Goal: Task Accomplishment & Management: Use online tool/utility

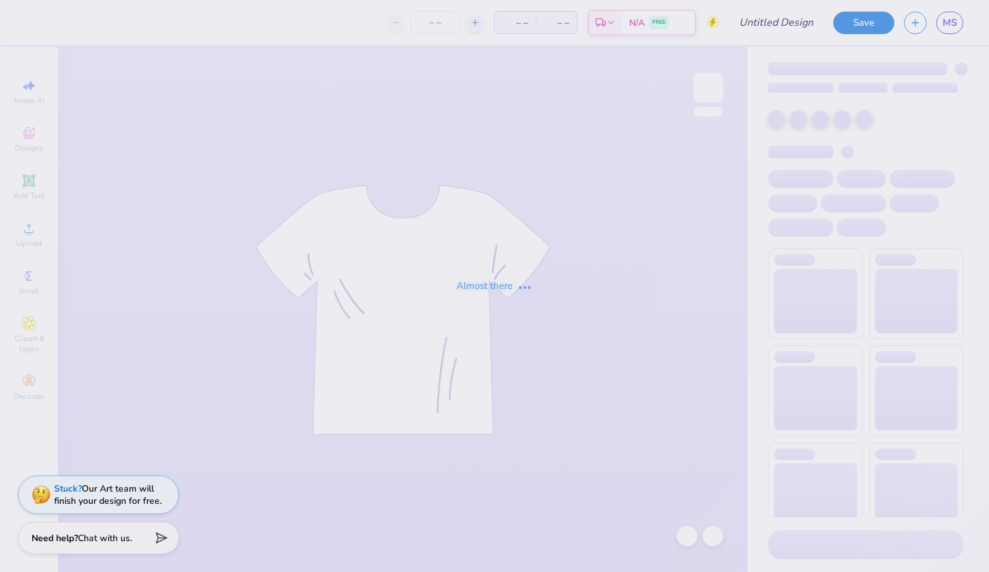
type input "dads day alethean"
type input "30"
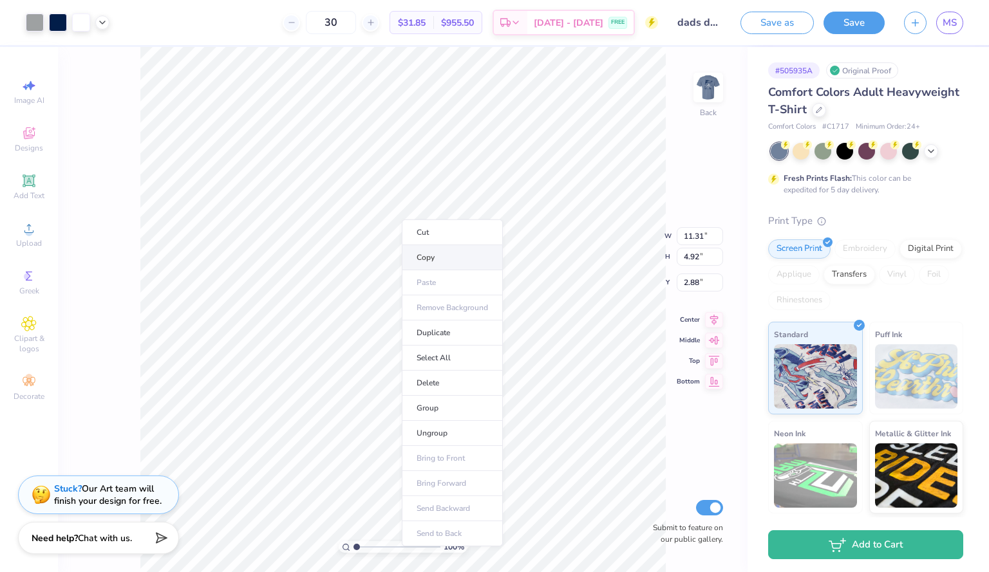
click at [437, 258] on li "Copy" at bounding box center [452, 257] width 101 height 25
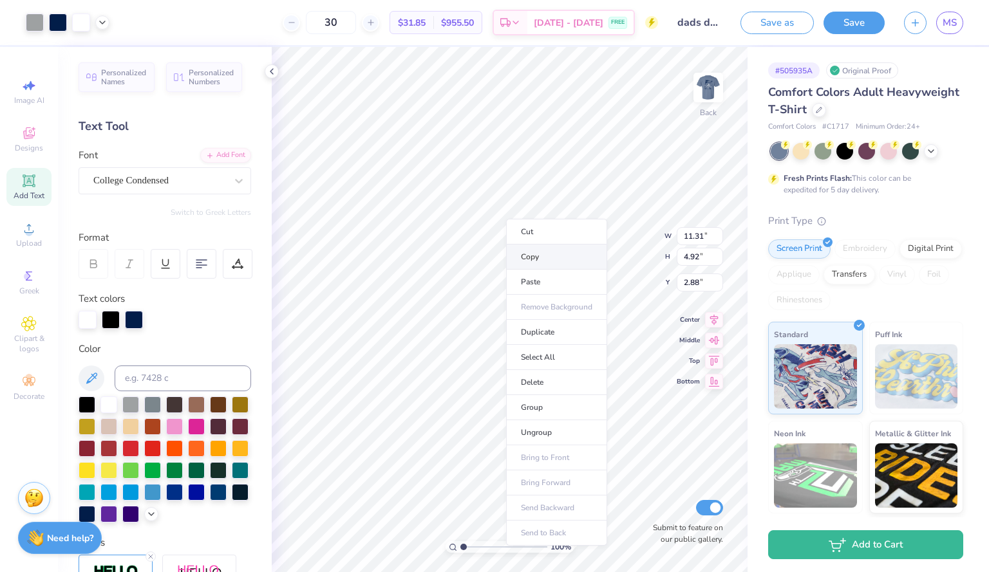
click at [547, 264] on li "Copy" at bounding box center [556, 257] width 101 height 25
click at [526, 241] on li "Copy" at bounding box center [532, 240] width 101 height 25
click at [542, 319] on li "Select All" at bounding box center [556, 318] width 101 height 25
click at [711, 91] on img at bounding box center [709, 88] width 52 height 52
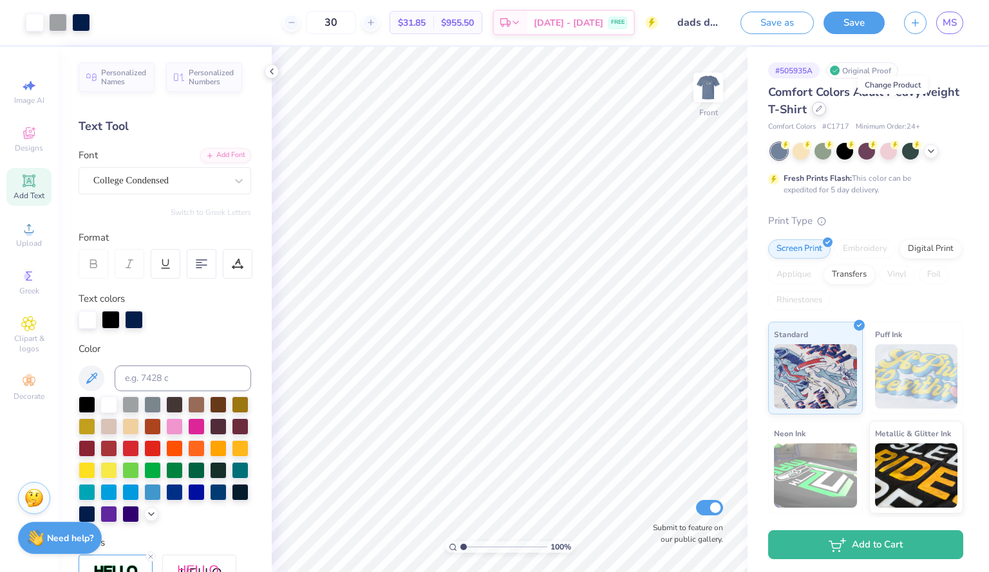
click at [826, 112] on div at bounding box center [819, 109] width 14 height 14
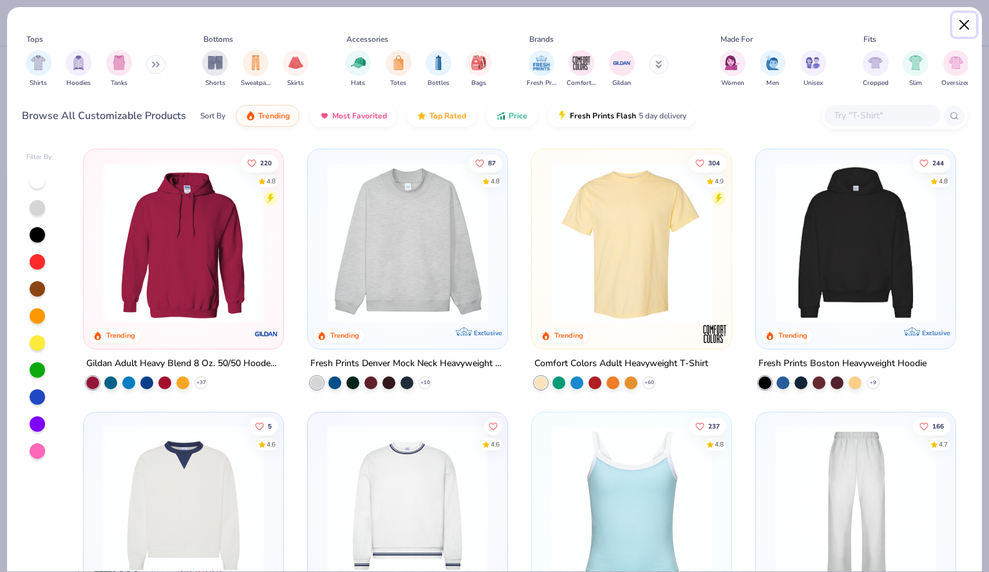
click at [965, 23] on button "Close" at bounding box center [964, 25] width 24 height 24
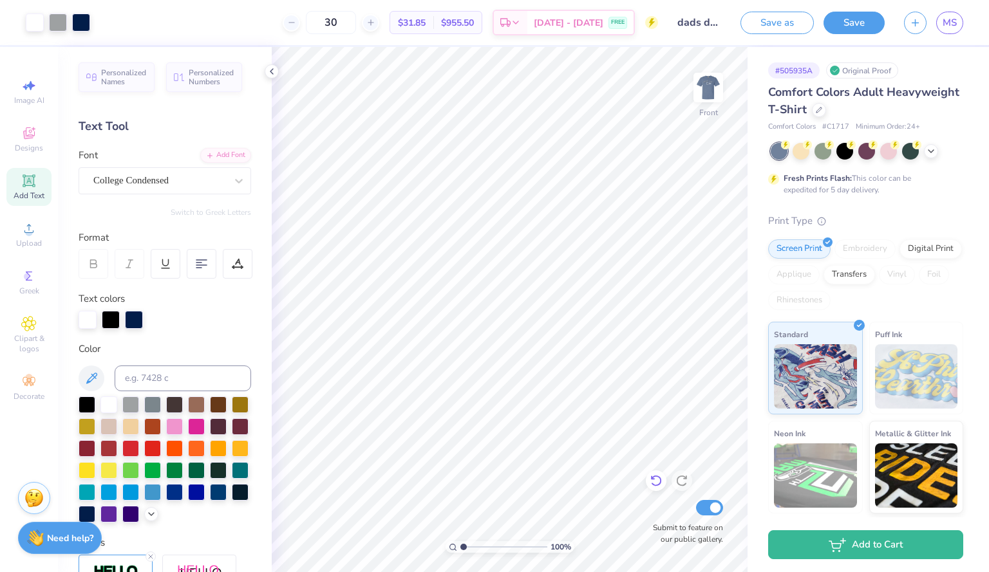
click at [656, 477] on icon at bounding box center [655, 482] width 11 height 12
click at [719, 89] on img at bounding box center [709, 88] width 52 height 52
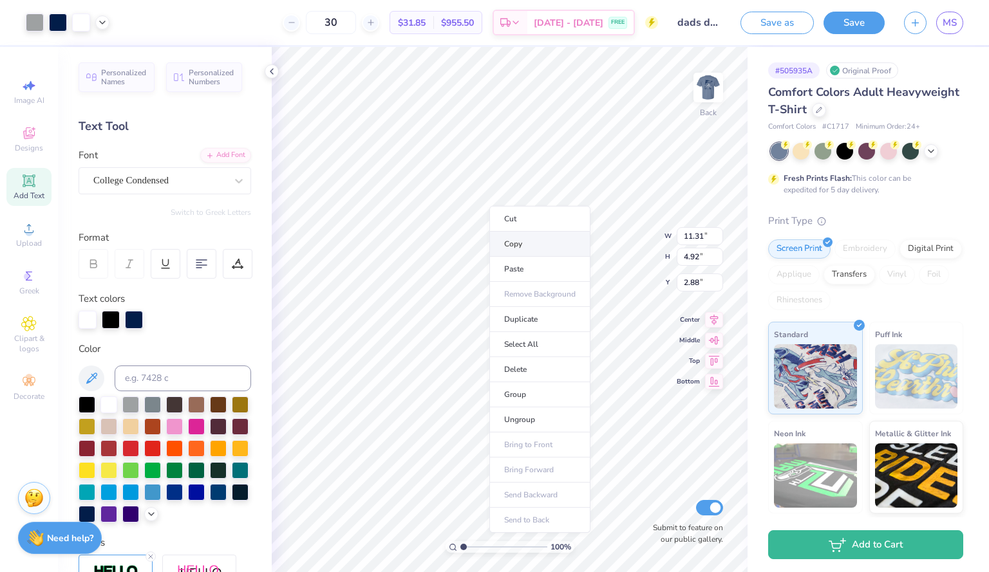
click at [518, 240] on li "Copy" at bounding box center [539, 244] width 101 height 25
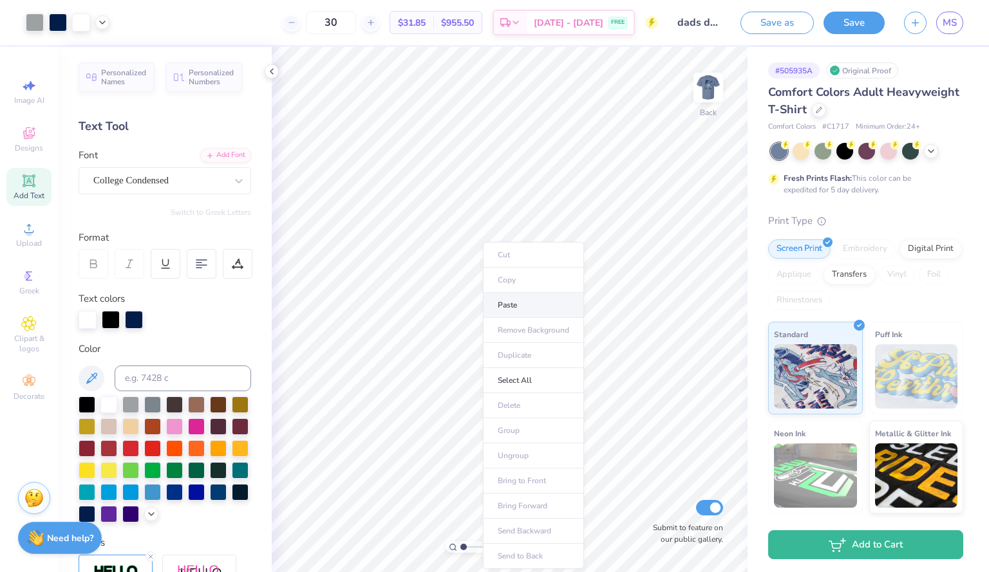
click at [532, 305] on li "Paste" at bounding box center [533, 305] width 101 height 25
click at [956, 17] on span "MS" at bounding box center [950, 22] width 14 height 15
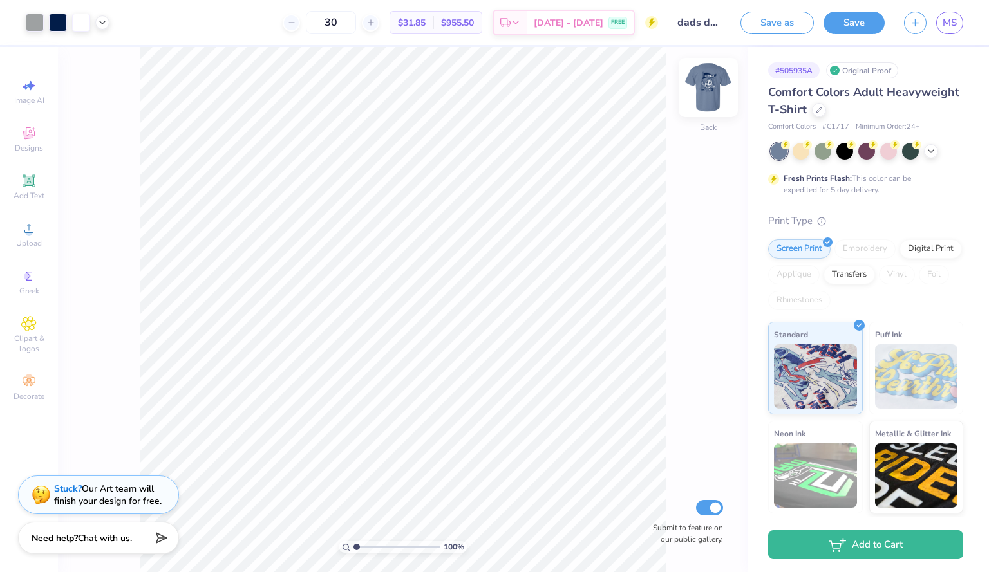
click at [710, 101] on img at bounding box center [709, 88] width 52 height 52
click at [710, 100] on img at bounding box center [708, 88] width 26 height 26
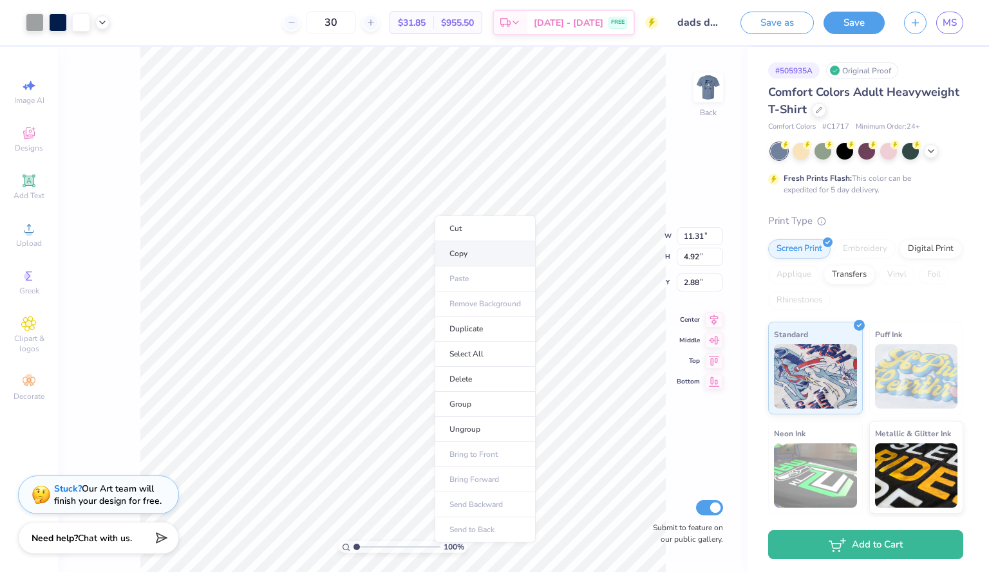
click at [465, 252] on li "Copy" at bounding box center [485, 253] width 101 height 25
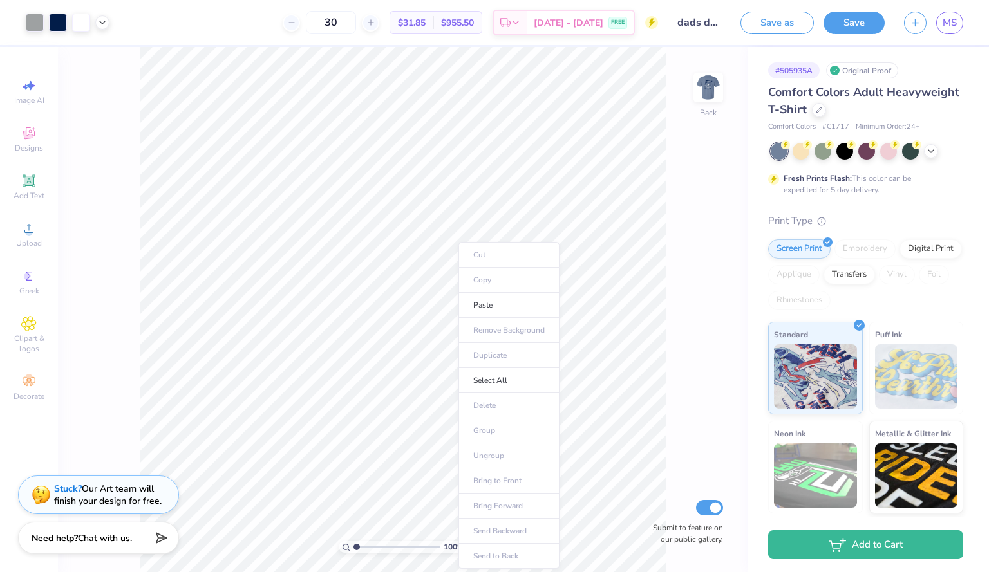
click at [513, 276] on body "Art colors 30 $31.85 Per Item $955.50 Total Est. Delivery [DATE] - [DATE] FREE …" at bounding box center [494, 286] width 989 height 572
click at [33, 192] on span "Add Text" at bounding box center [29, 196] width 31 height 10
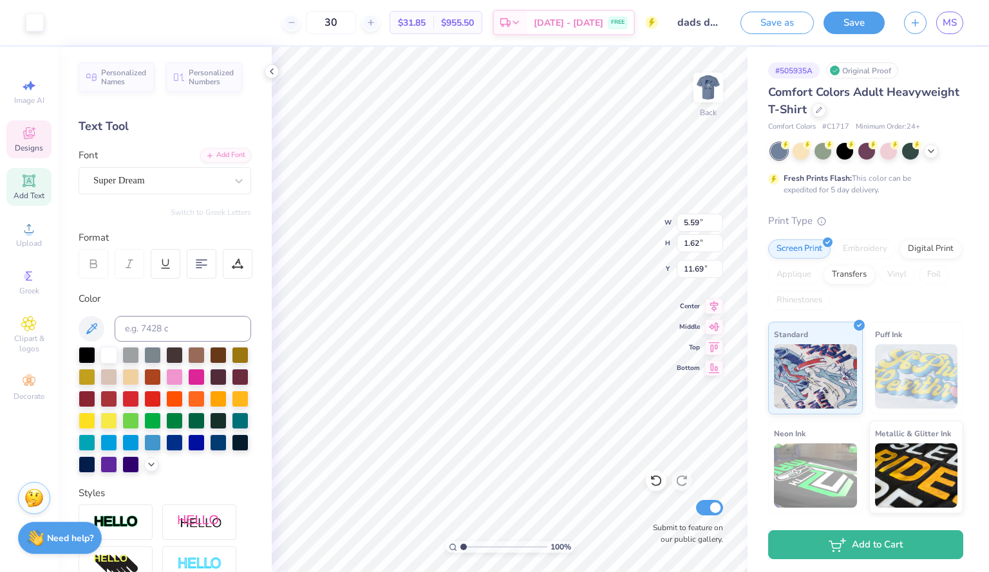
click at [33, 140] on icon at bounding box center [28, 133] width 15 height 15
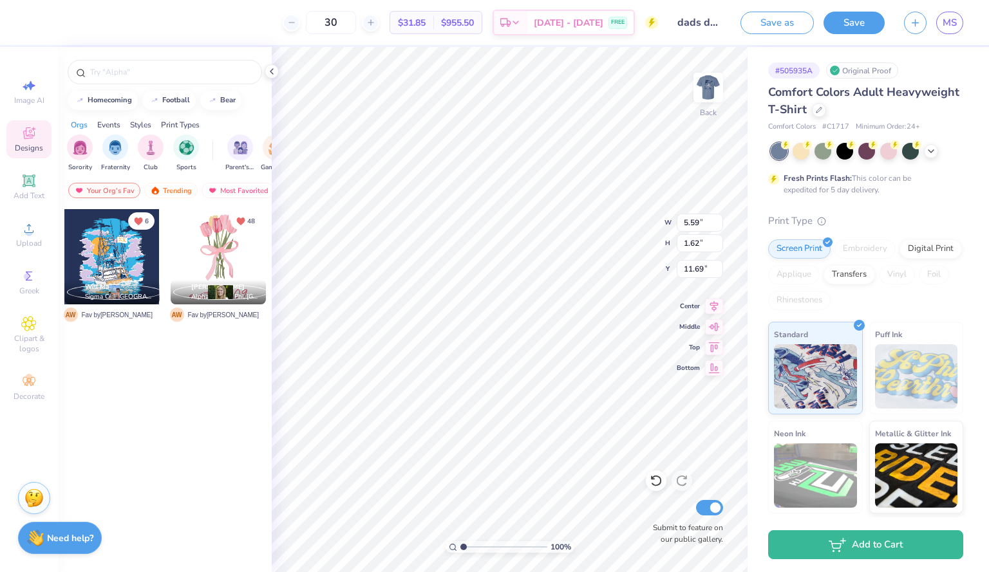
scroll to position [11, 2]
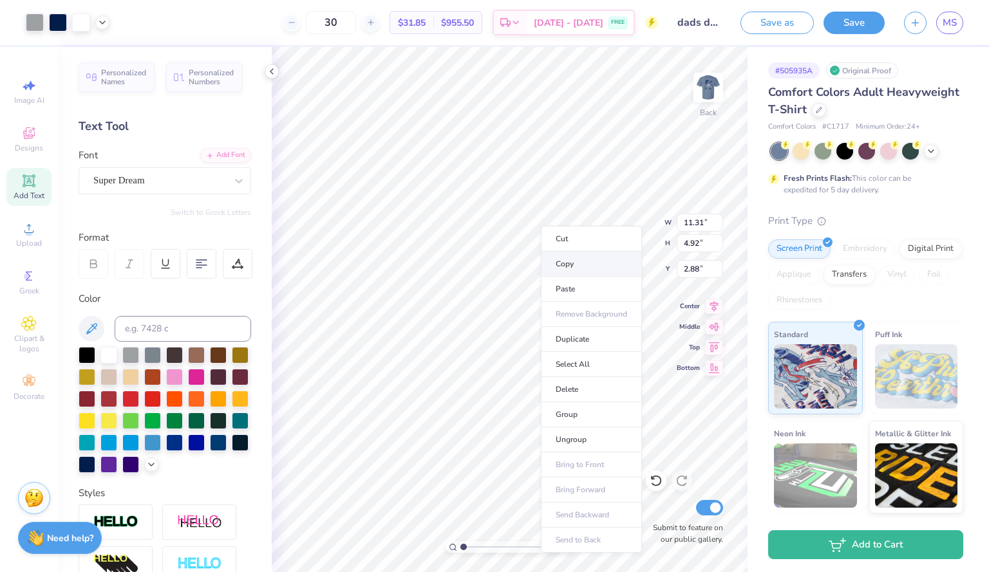
click at [579, 258] on li "Copy" at bounding box center [591, 264] width 101 height 25
